Goal: Check status: Check status

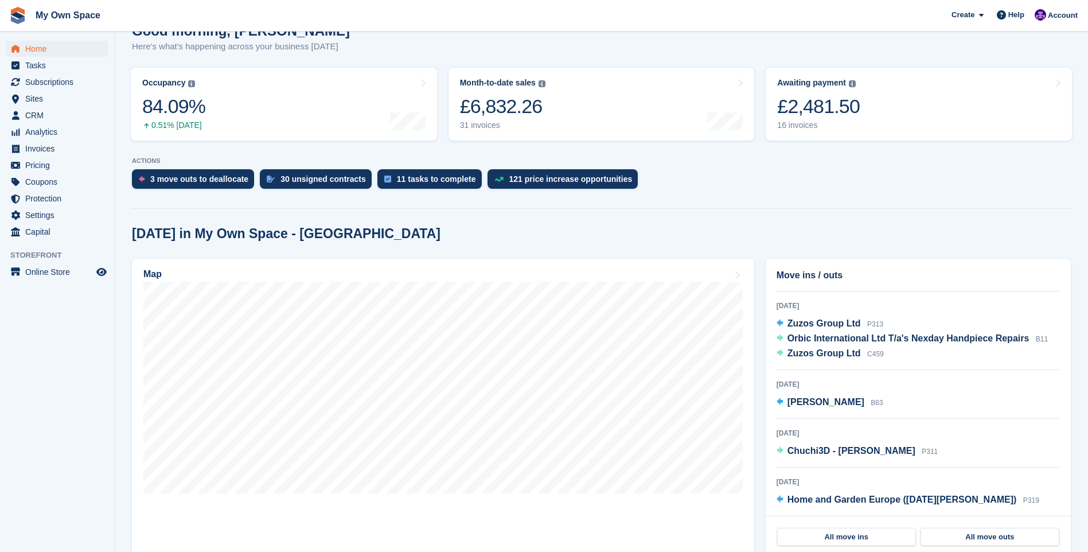
scroll to position [102, 0]
click at [810, 401] on span "[PERSON_NAME]" at bounding box center [825, 401] width 77 height 10
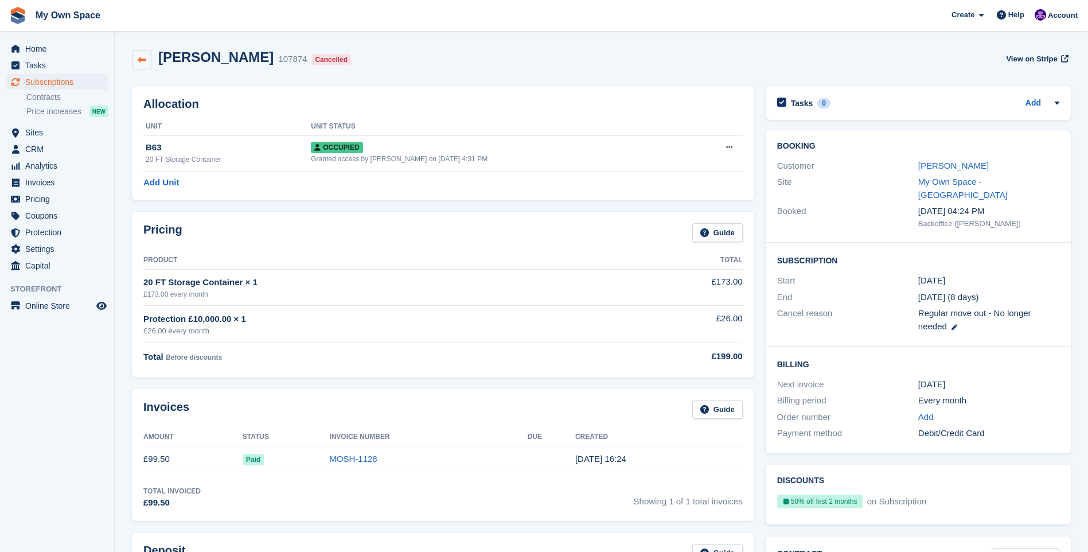
click at [143, 56] on icon at bounding box center [142, 60] width 9 height 9
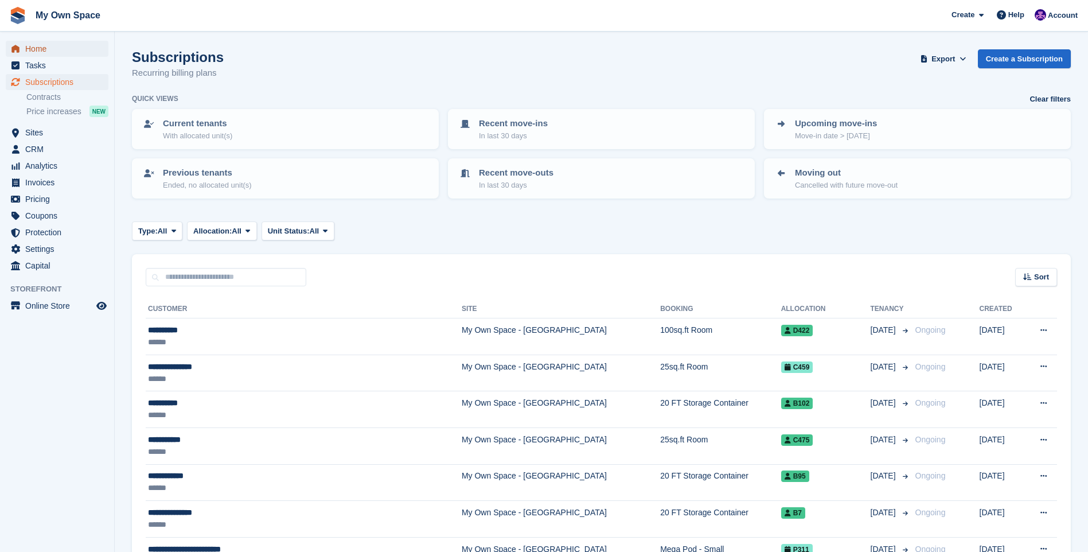
click at [58, 44] on span "Home" at bounding box center [59, 49] width 69 height 16
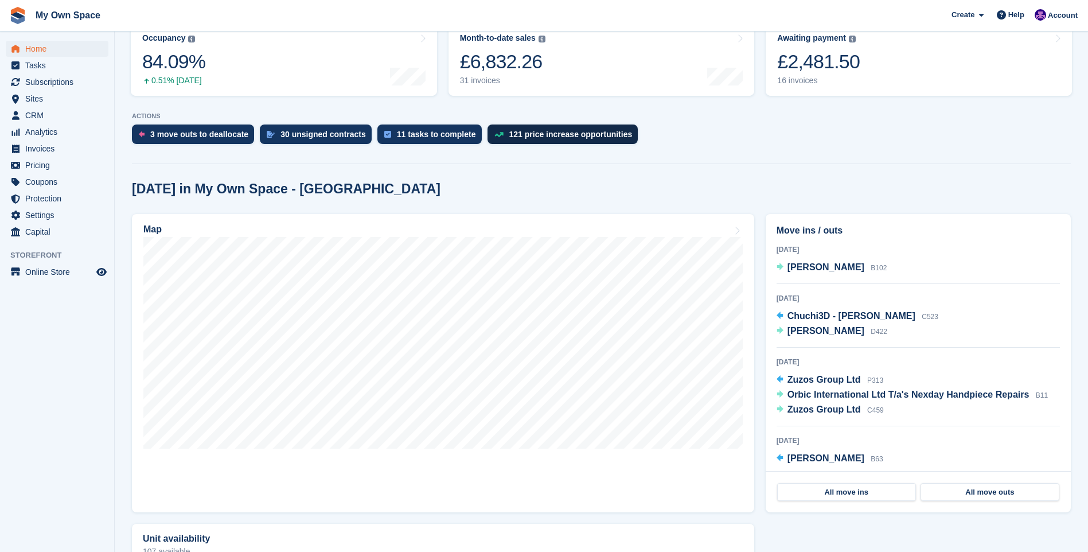
scroll to position [172, 0]
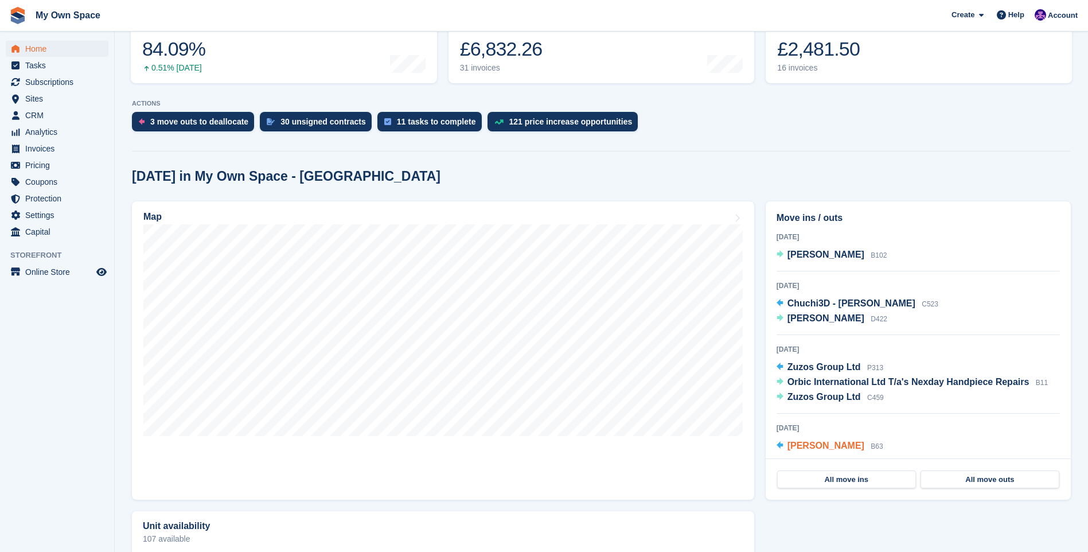
click at [829, 442] on span "Mohamed Ali" at bounding box center [825, 445] width 77 height 10
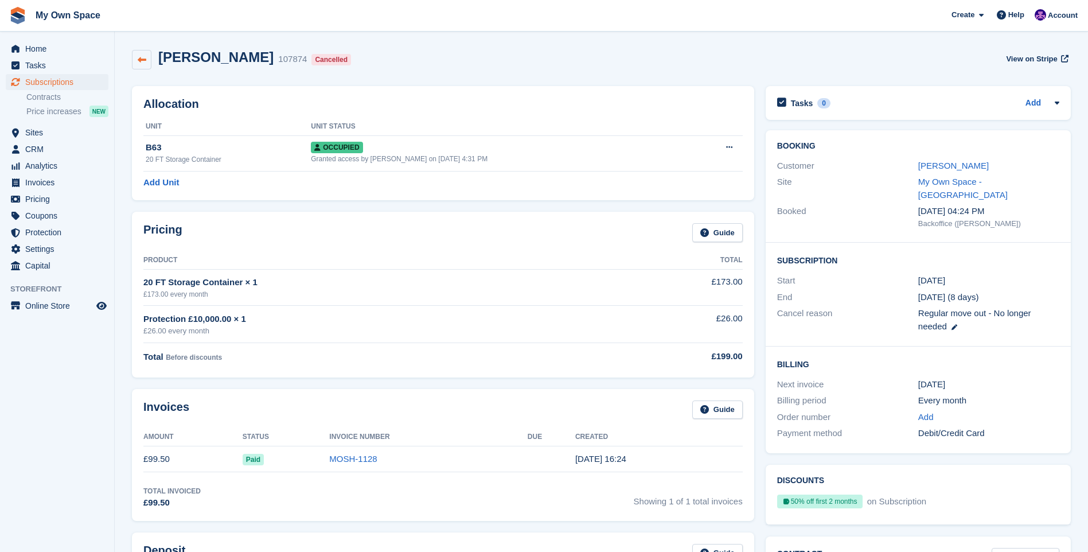
click at [145, 60] on icon at bounding box center [142, 60] width 9 height 9
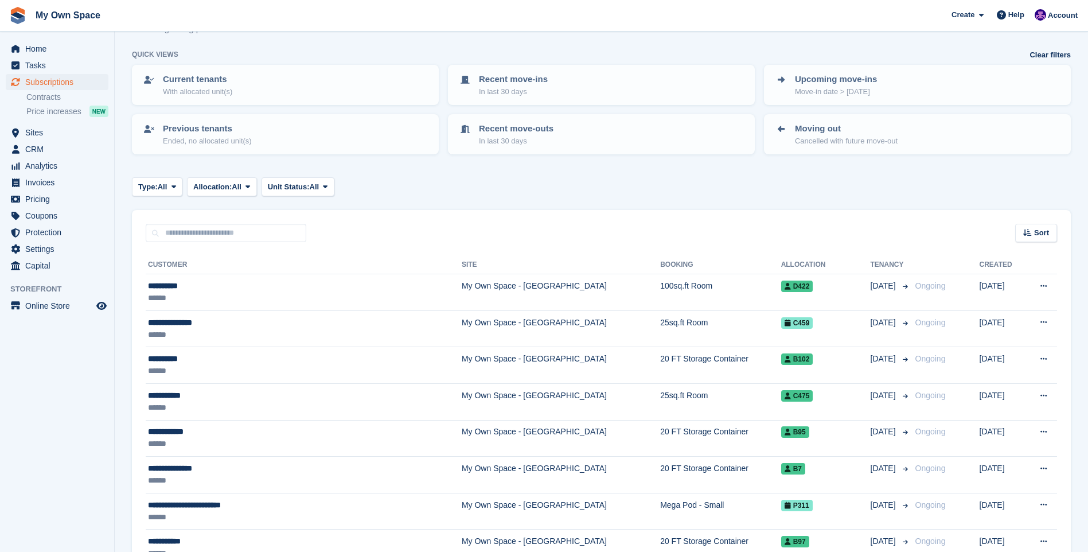
scroll to position [57, 0]
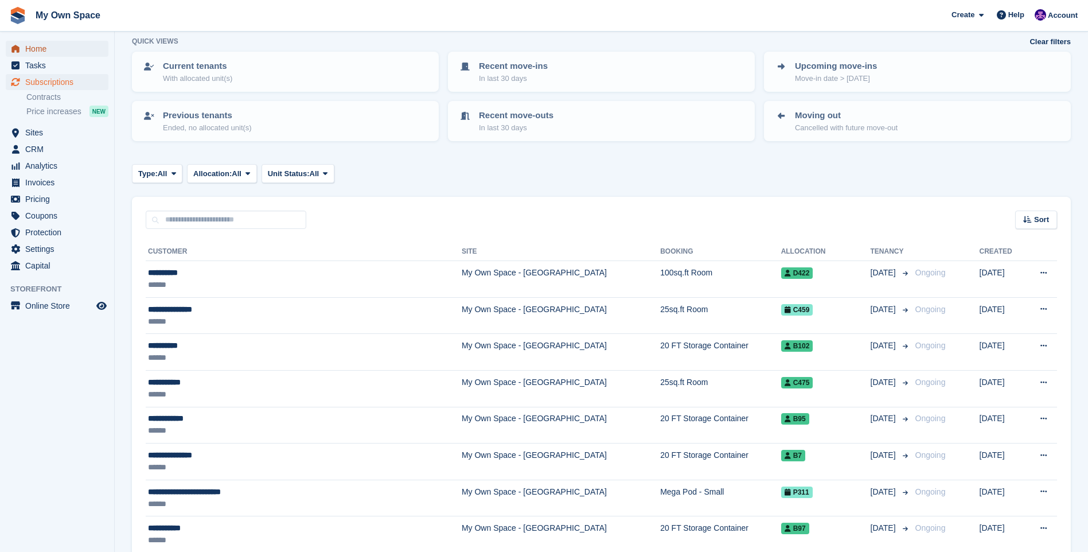
click at [40, 45] on span "Home" at bounding box center [59, 49] width 69 height 16
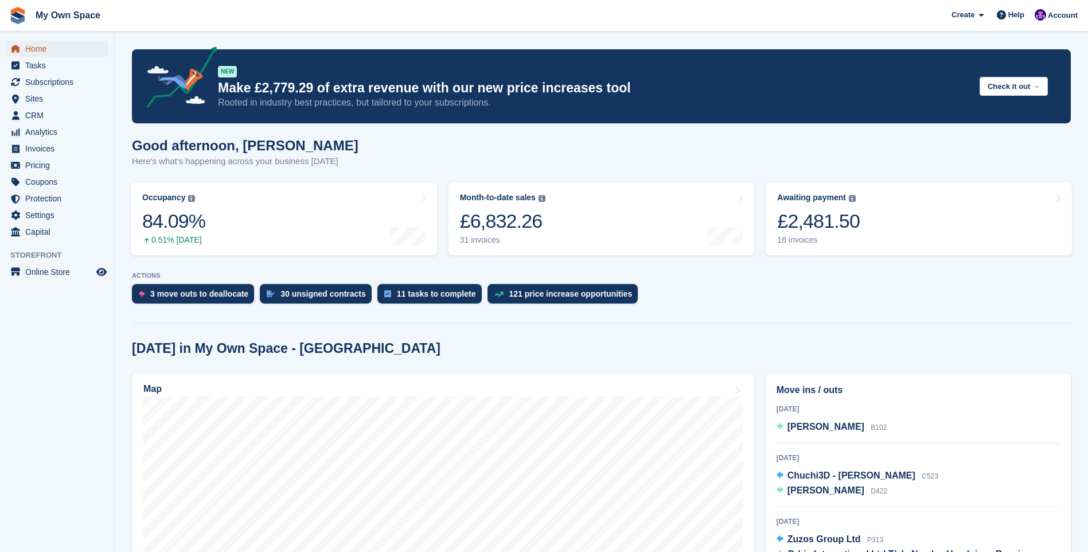
click at [84, 46] on span "Home" at bounding box center [59, 49] width 69 height 16
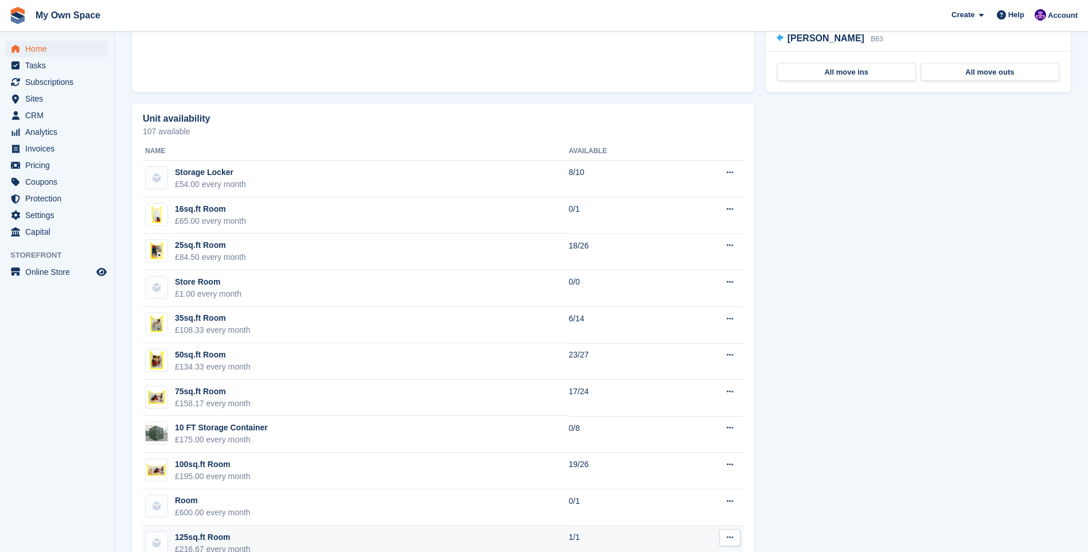
scroll to position [579, 0]
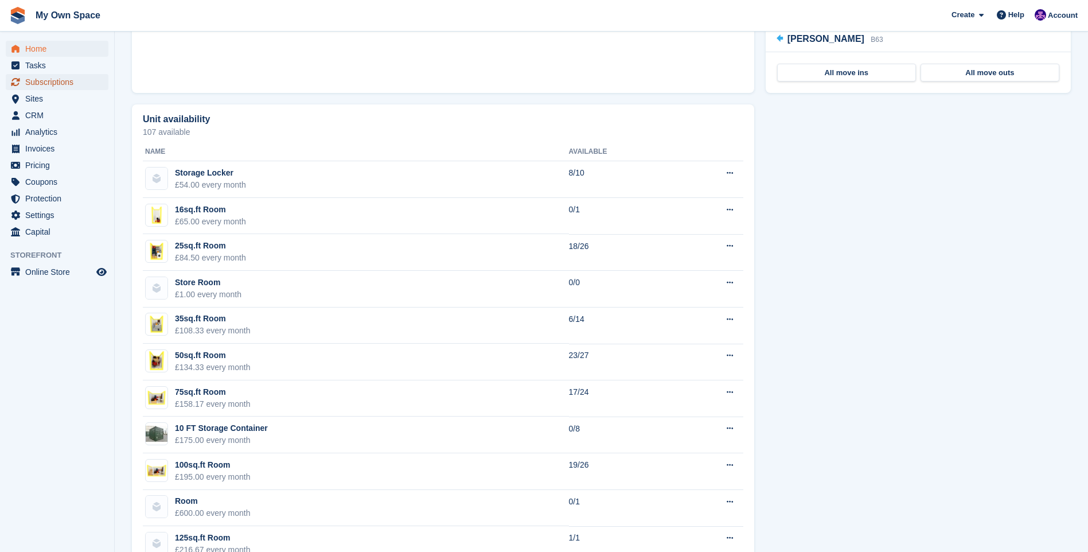
click at [74, 80] on span "Subscriptions" at bounding box center [59, 82] width 69 height 16
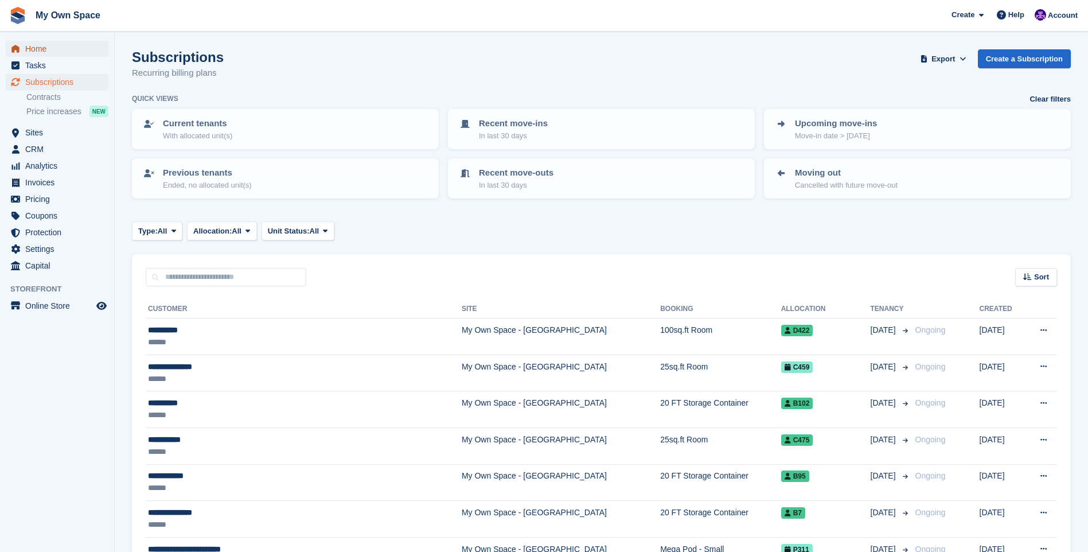
click at [60, 42] on span "Home" at bounding box center [59, 49] width 69 height 16
